Goal: Transaction & Acquisition: Purchase product/service

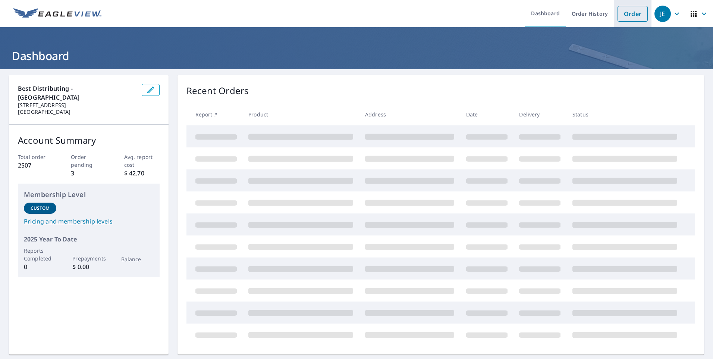
click at [618, 17] on link "Order" at bounding box center [633, 14] width 30 height 16
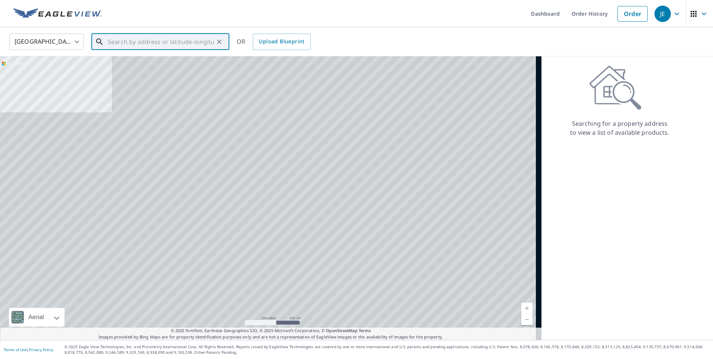
click at [110, 42] on input "text" at bounding box center [161, 41] width 106 height 21
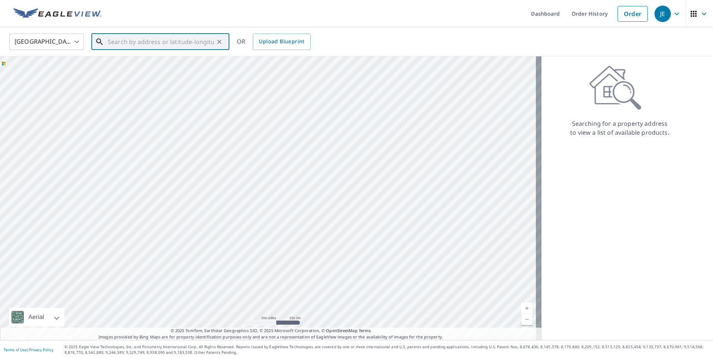
paste input "[STREET_ADDRESS]"
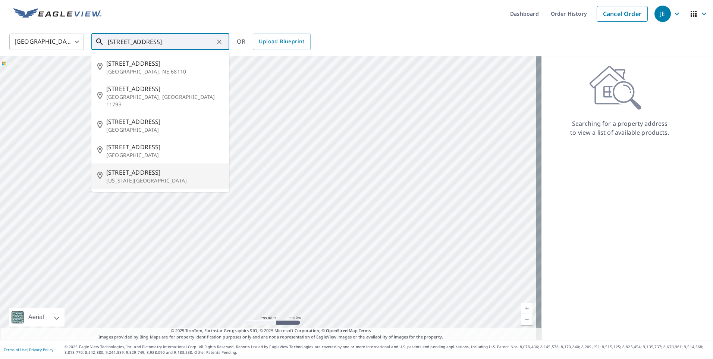
click at [137, 177] on p "[US_STATE][GEOGRAPHIC_DATA]" at bounding box center [164, 180] width 117 height 7
type input "[STREET_ADDRESS][US_STATE]"
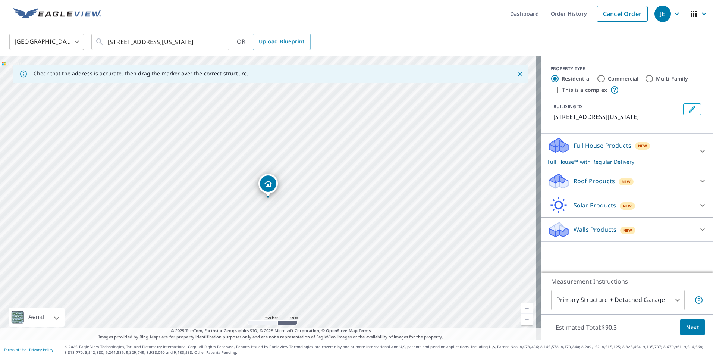
click at [556, 181] on icon at bounding box center [558, 178] width 19 height 9
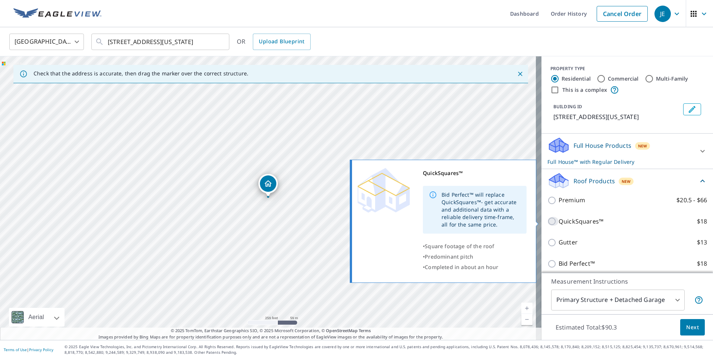
click at [548, 221] on input "QuickSquares™ $18" at bounding box center [553, 221] width 11 height 9
checkbox input "true"
checkbox input "false"
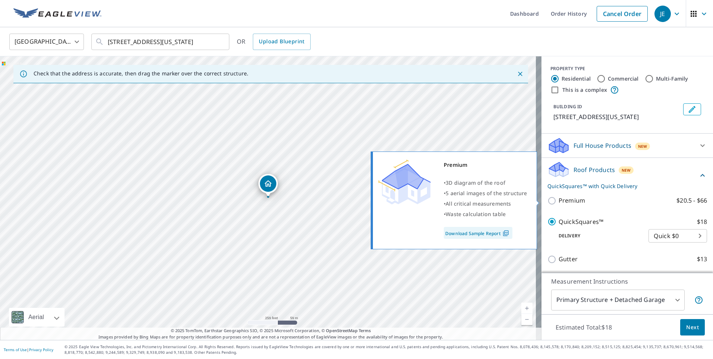
click at [548, 201] on input "Premium $20.5 - $66" at bounding box center [553, 200] width 11 height 9
checkbox input "true"
checkbox input "false"
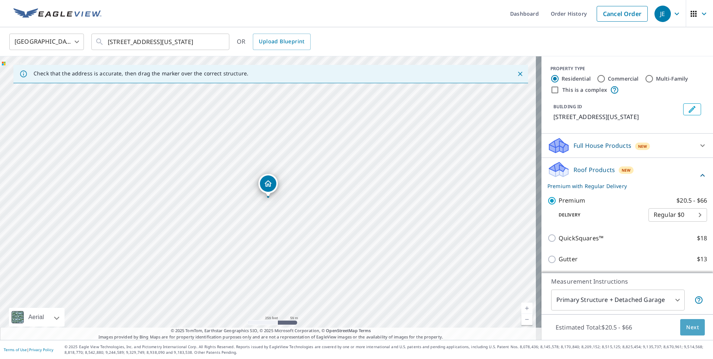
click at [690, 327] on span "Next" at bounding box center [692, 327] width 13 height 9
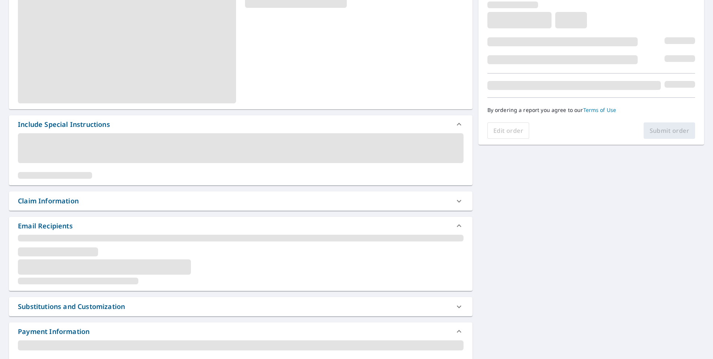
scroll to position [186, 0]
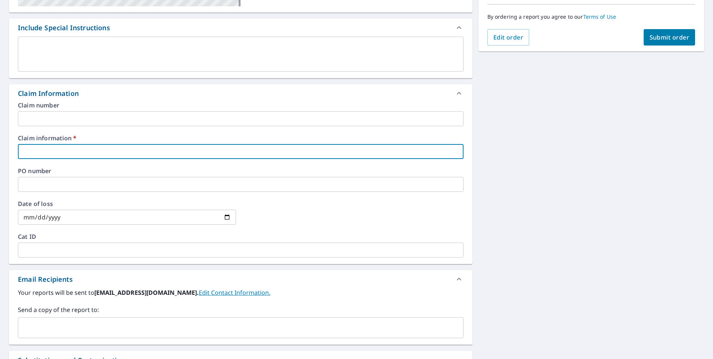
click at [32, 152] on input "text" at bounding box center [241, 151] width 446 height 15
type input "bayshore"
checkbox input "true"
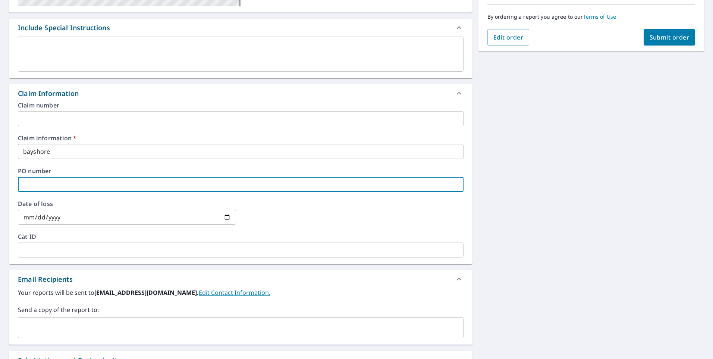
click at [28, 186] on input "text" at bounding box center [241, 184] width 446 height 15
type input "bayshore"
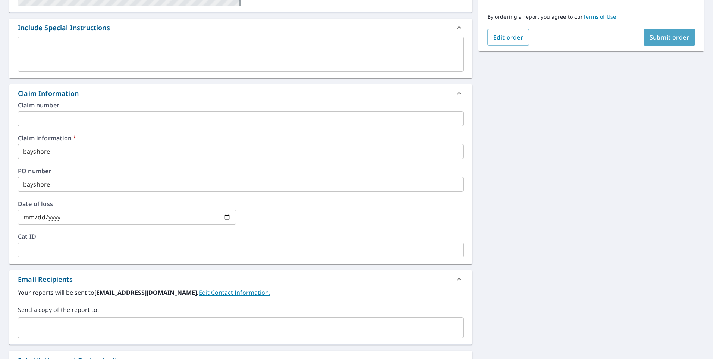
click at [664, 39] on span "Submit order" at bounding box center [670, 37] width 40 height 8
checkbox input "true"
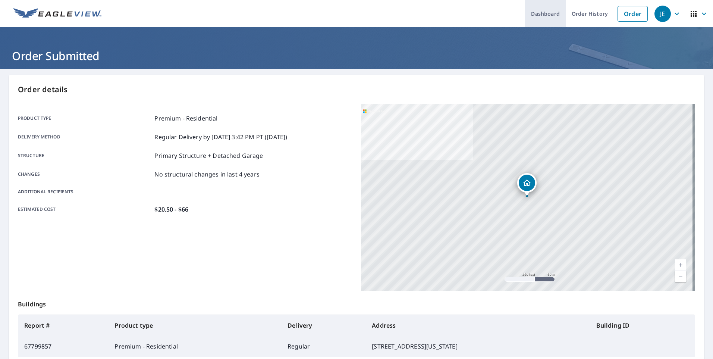
click at [531, 17] on link "Dashboard" at bounding box center [545, 13] width 41 height 27
